Goal: Navigation & Orientation: Go to known website

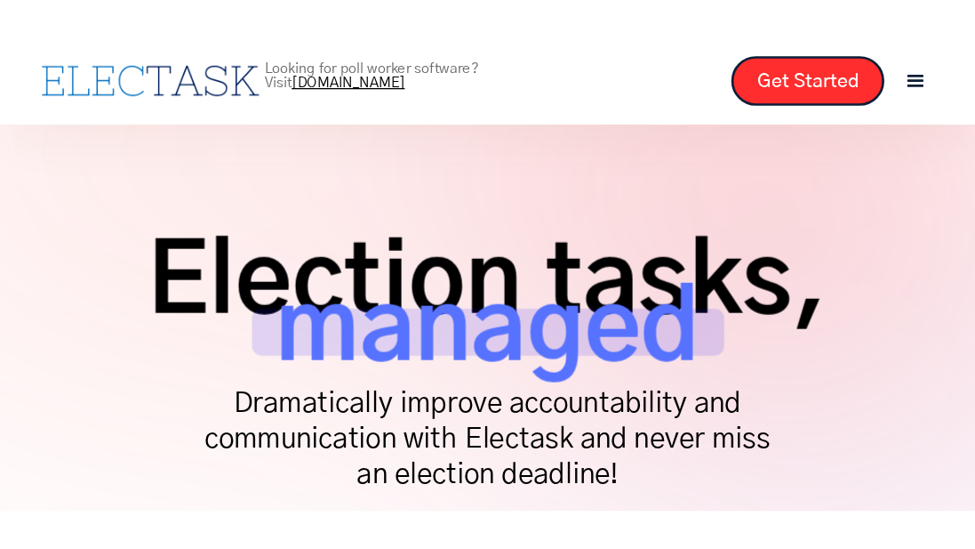
scroll to position [69, 0]
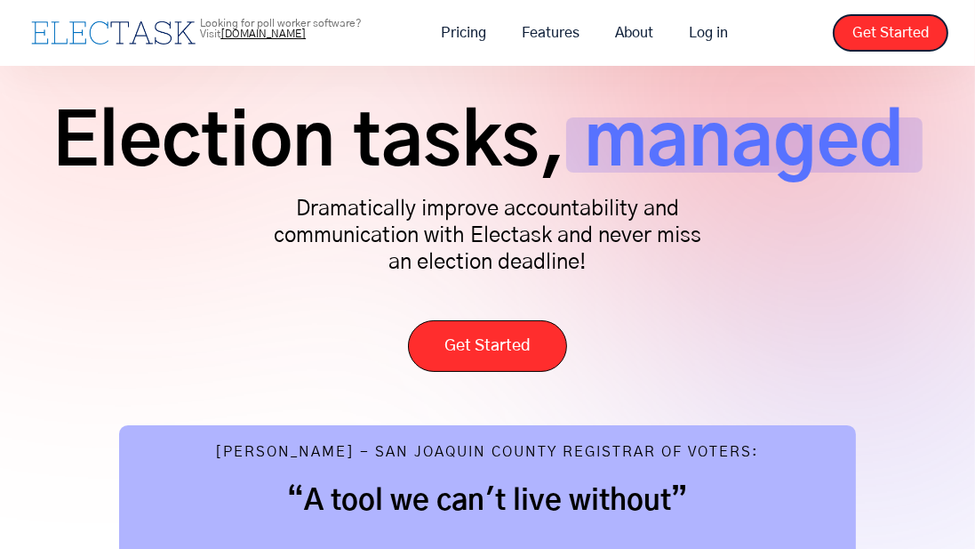
click at [597, 322] on div "Election tasks, managed Dramatically improve accountability and communication w…" at bounding box center [488, 236] width 922 height 272
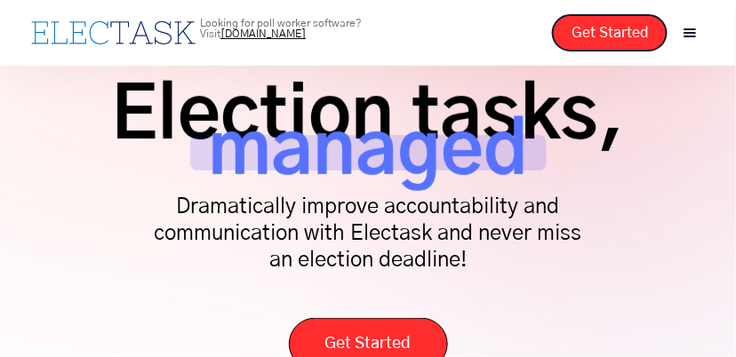
click at [459, 49] on div "Looking for poll worker software? Visit [DOMAIN_NAME] Pricing Features About Lo…" at bounding box center [368, 32] width 683 height 37
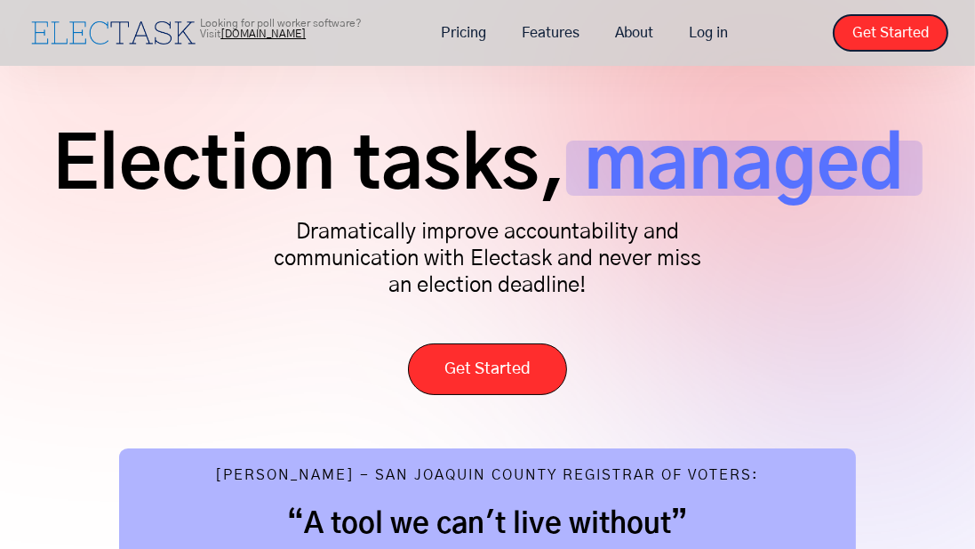
scroll to position [49, 0]
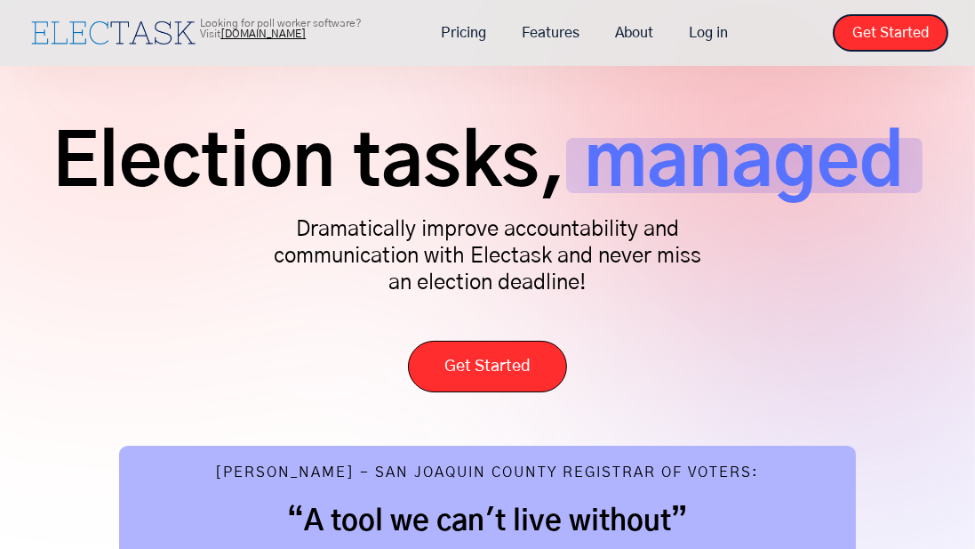
click at [253, 35] on link "[DOMAIN_NAME]" at bounding box center [262, 33] width 85 height 11
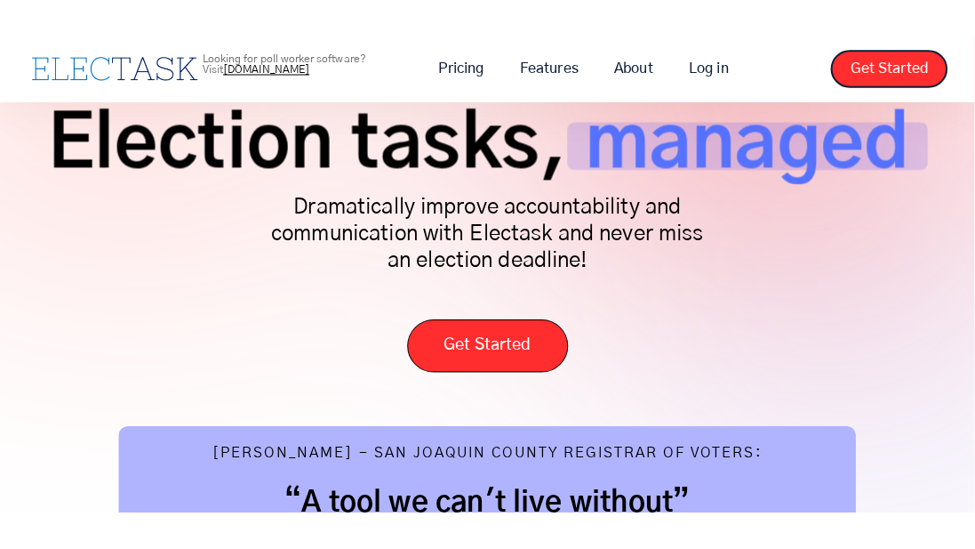
scroll to position [99, 0]
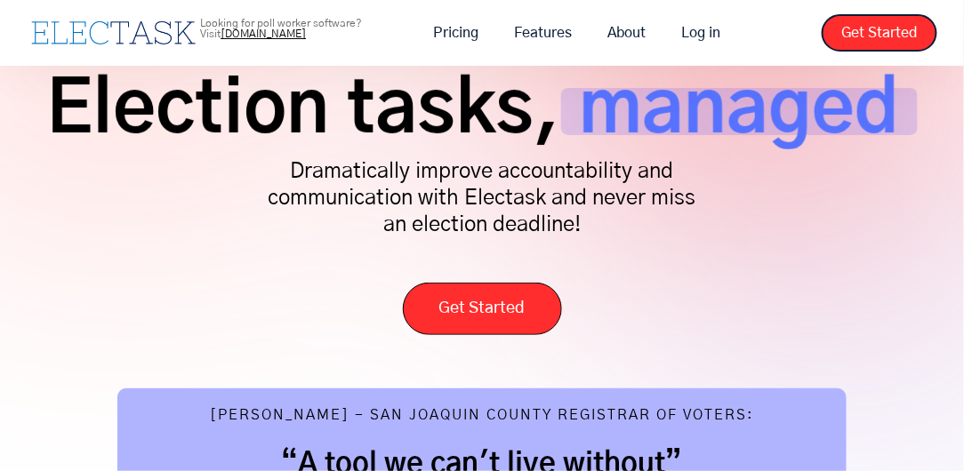
click at [597, 244] on div "Election tasks, managed Dramatically improve accountability and communication w…" at bounding box center [482, 202] width 910 height 265
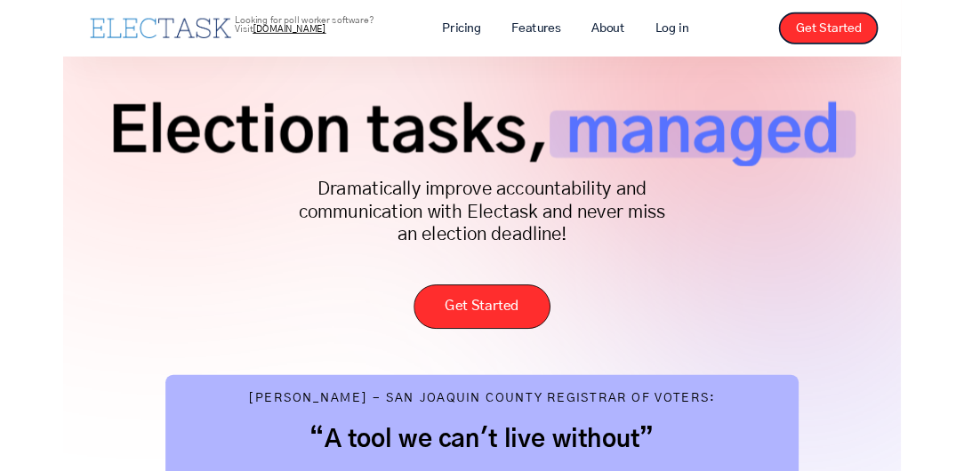
scroll to position [59, 0]
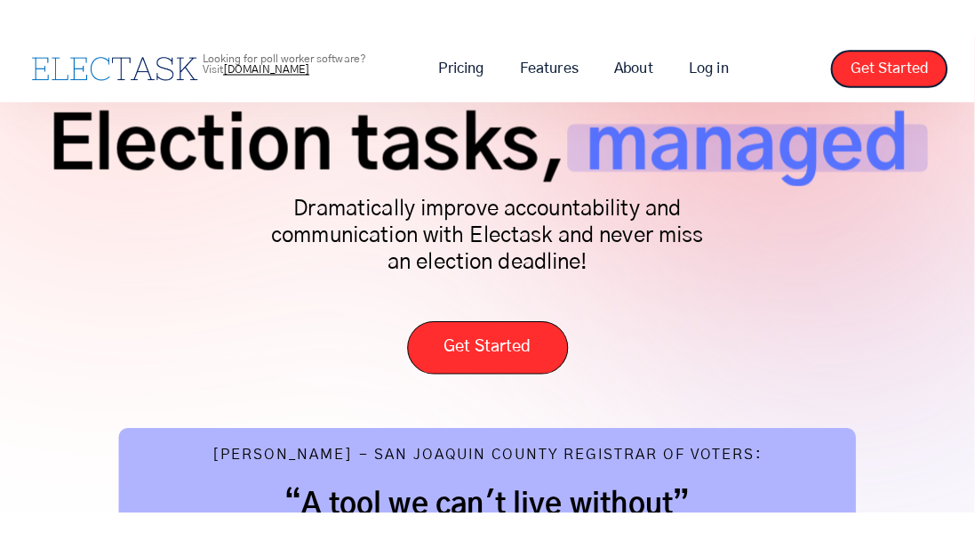
scroll to position [94, 0]
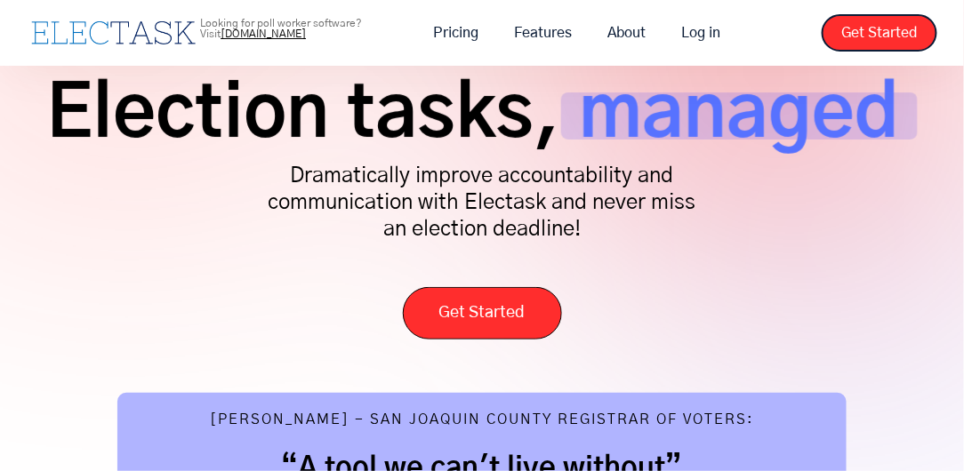
click at [673, 249] on div "Election tasks, managed Dramatically improve accountability and communication w…" at bounding box center [482, 207] width 910 height 265
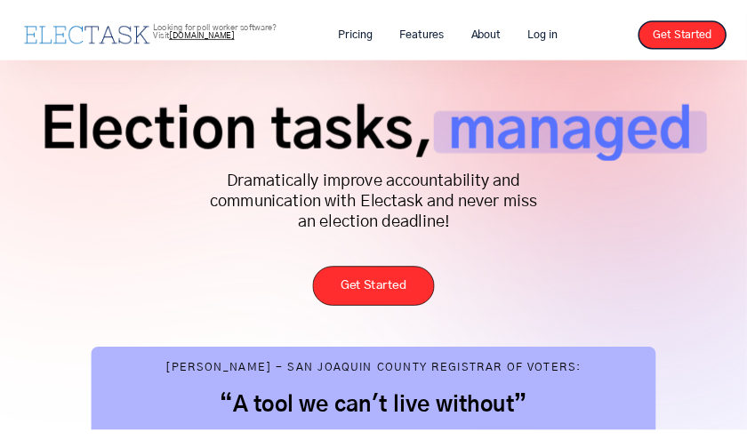
scroll to position [53, 0]
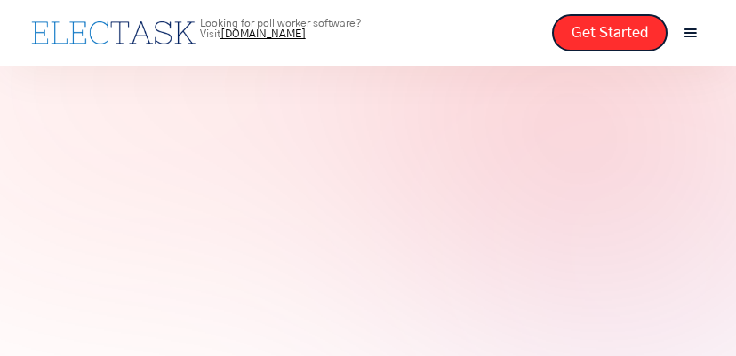
scroll to position [496, 0]
